Goal: Transaction & Acquisition: Purchase product/service

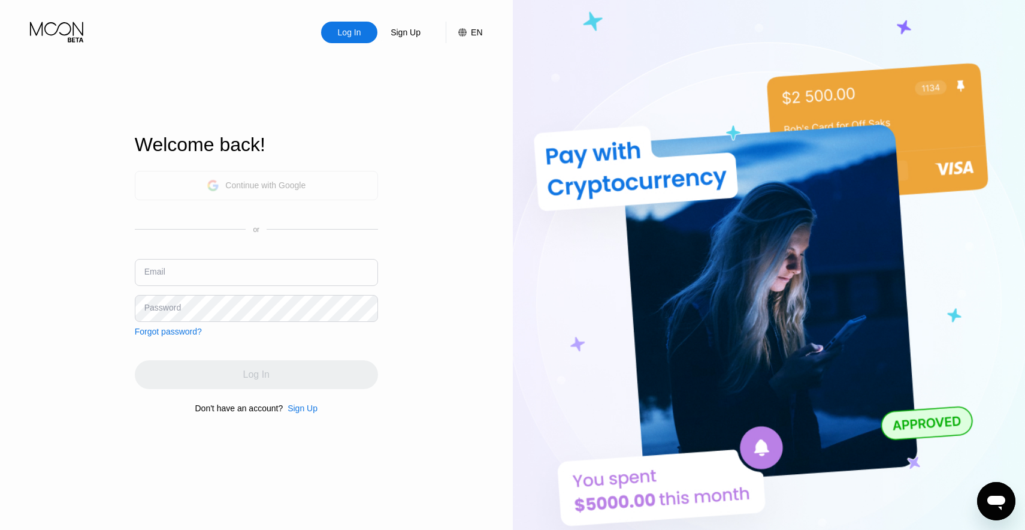
click at [226, 181] on div "Continue with Google" at bounding box center [265, 185] width 80 height 10
click at [275, 183] on div "Continue with Google" at bounding box center [265, 185] width 80 height 10
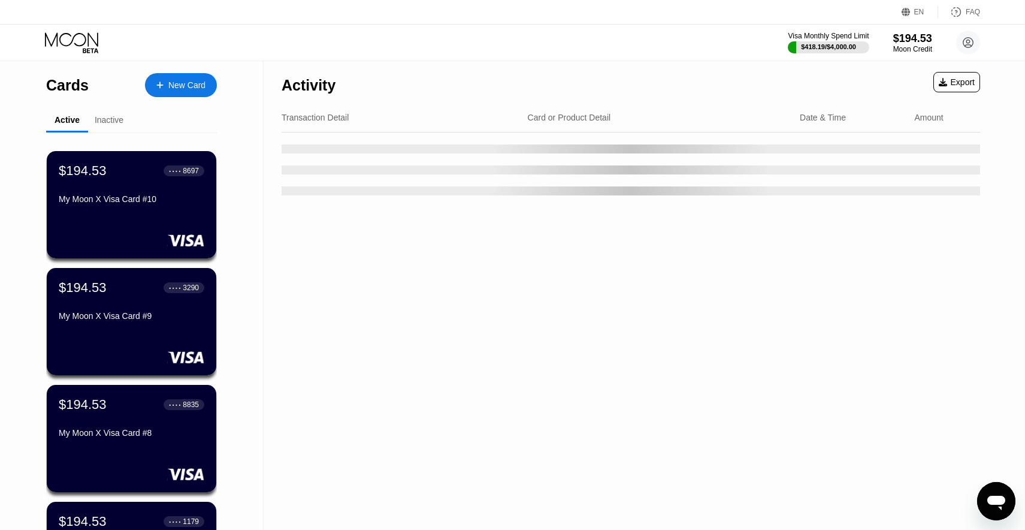
click at [193, 89] on div "New Card" at bounding box center [186, 85] width 37 height 10
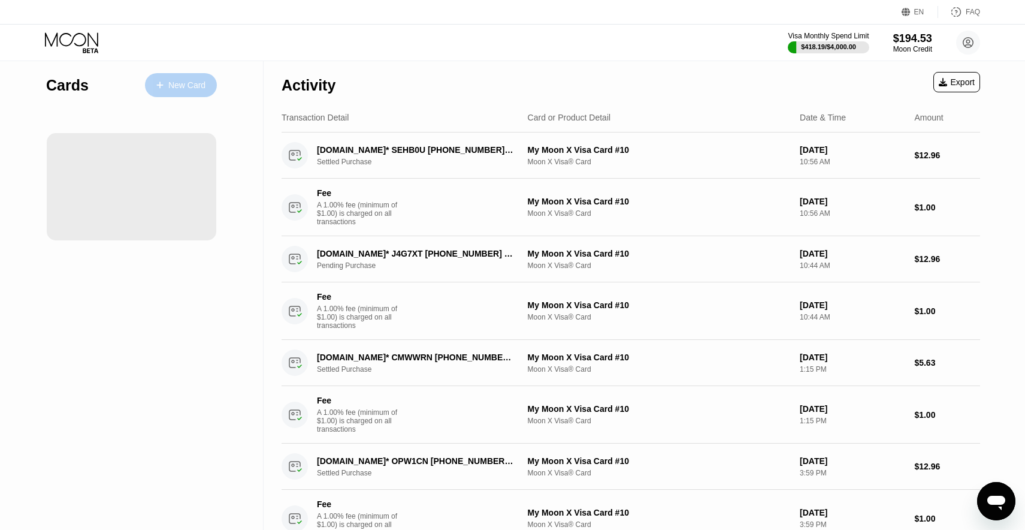
click at [186, 87] on div "New Card" at bounding box center [186, 85] width 37 height 10
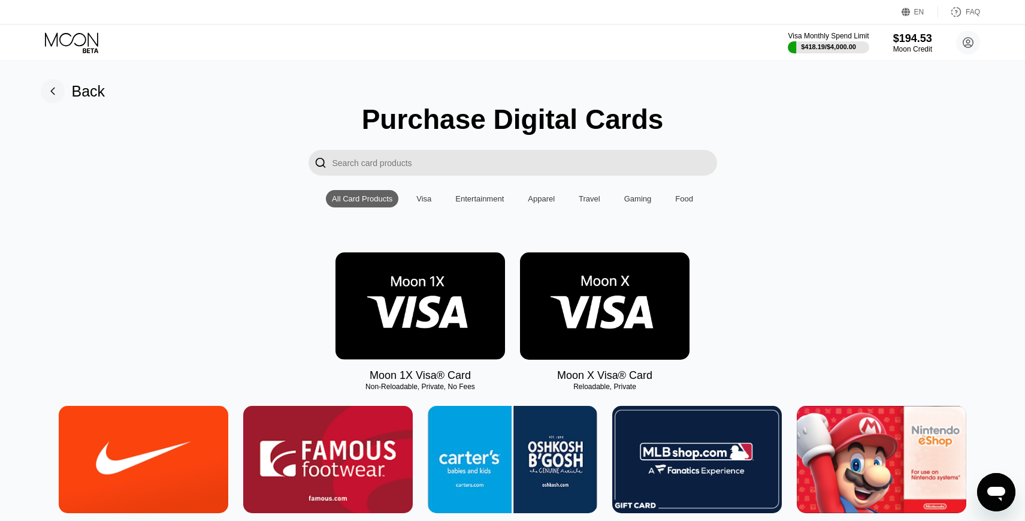
click at [642, 317] on img at bounding box center [605, 305] width 170 height 107
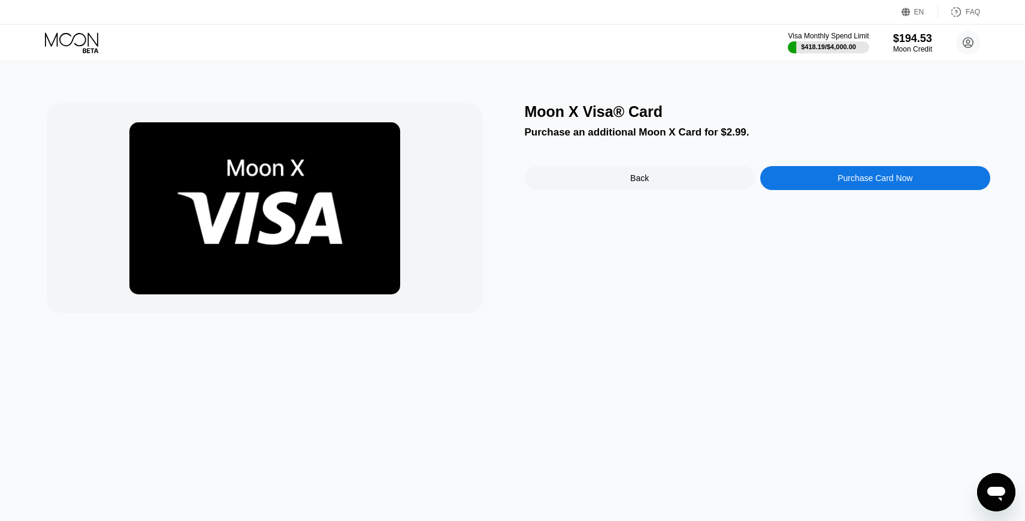
click at [841, 183] on div "Purchase Card Now" at bounding box center [874, 178] width 75 height 10
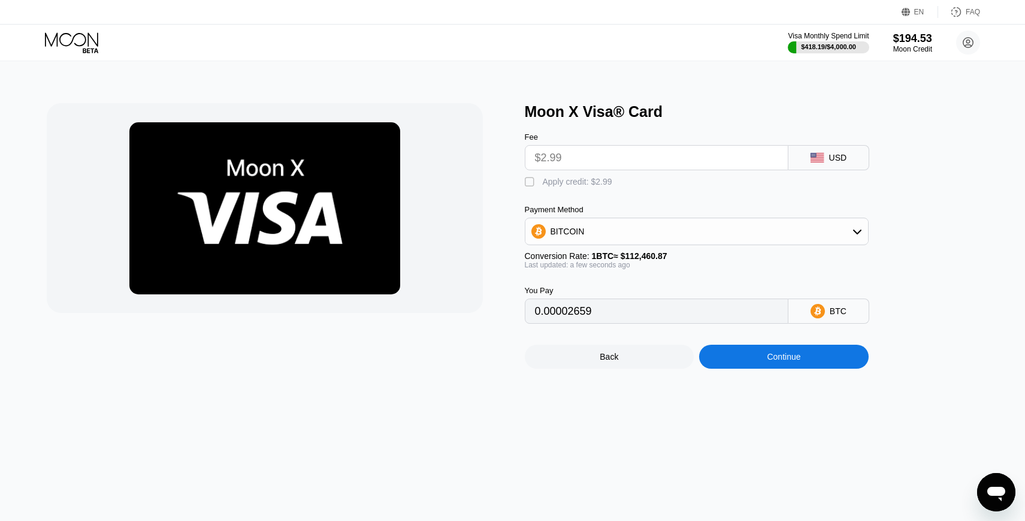
click at [527, 188] on div "" at bounding box center [531, 182] width 12 height 12
type input "0"
click at [796, 361] on div "Continue" at bounding box center [784, 357] width 34 height 10
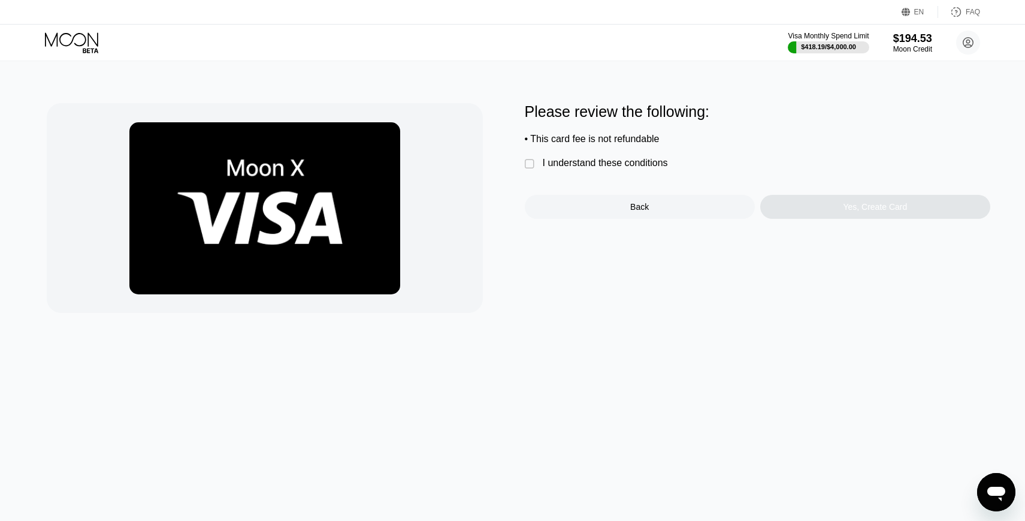
click at [601, 168] on div "I understand these conditions" at bounding box center [605, 163] width 125 height 11
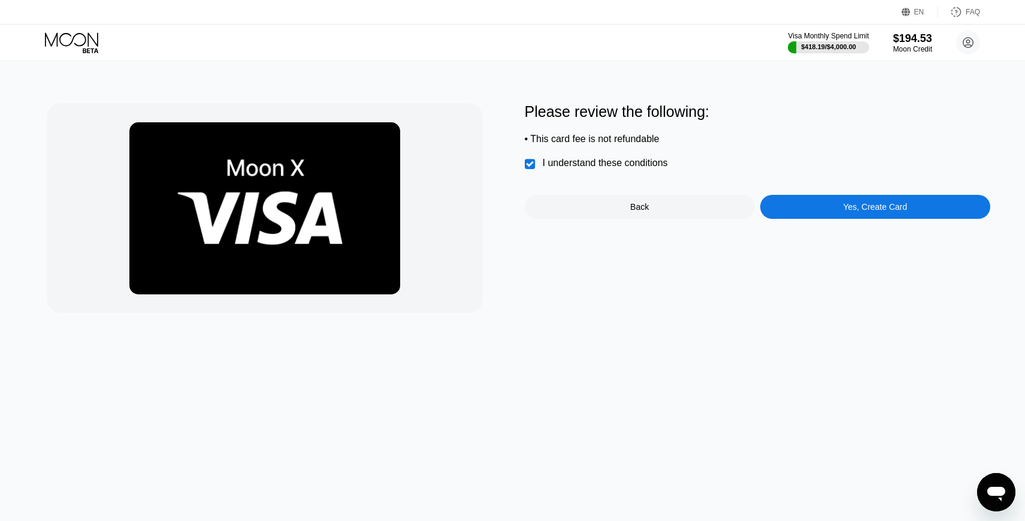
click at [862, 211] on div "Yes, Create Card" at bounding box center [875, 207] width 64 height 10
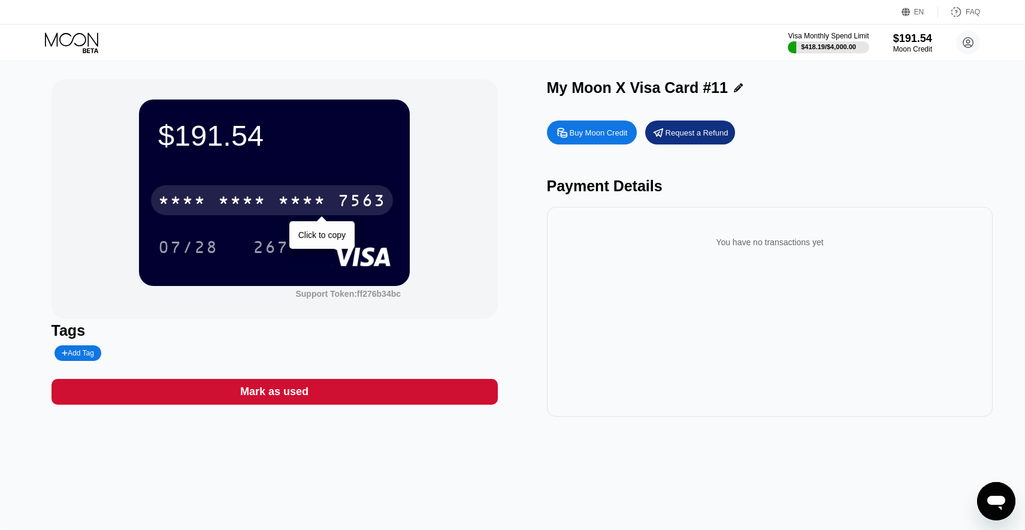
click at [230, 201] on div "* * * *" at bounding box center [242, 201] width 48 height 19
click at [324, 203] on div "2624" at bounding box center [302, 201] width 48 height 19
